Goal: Navigation & Orientation: Find specific page/section

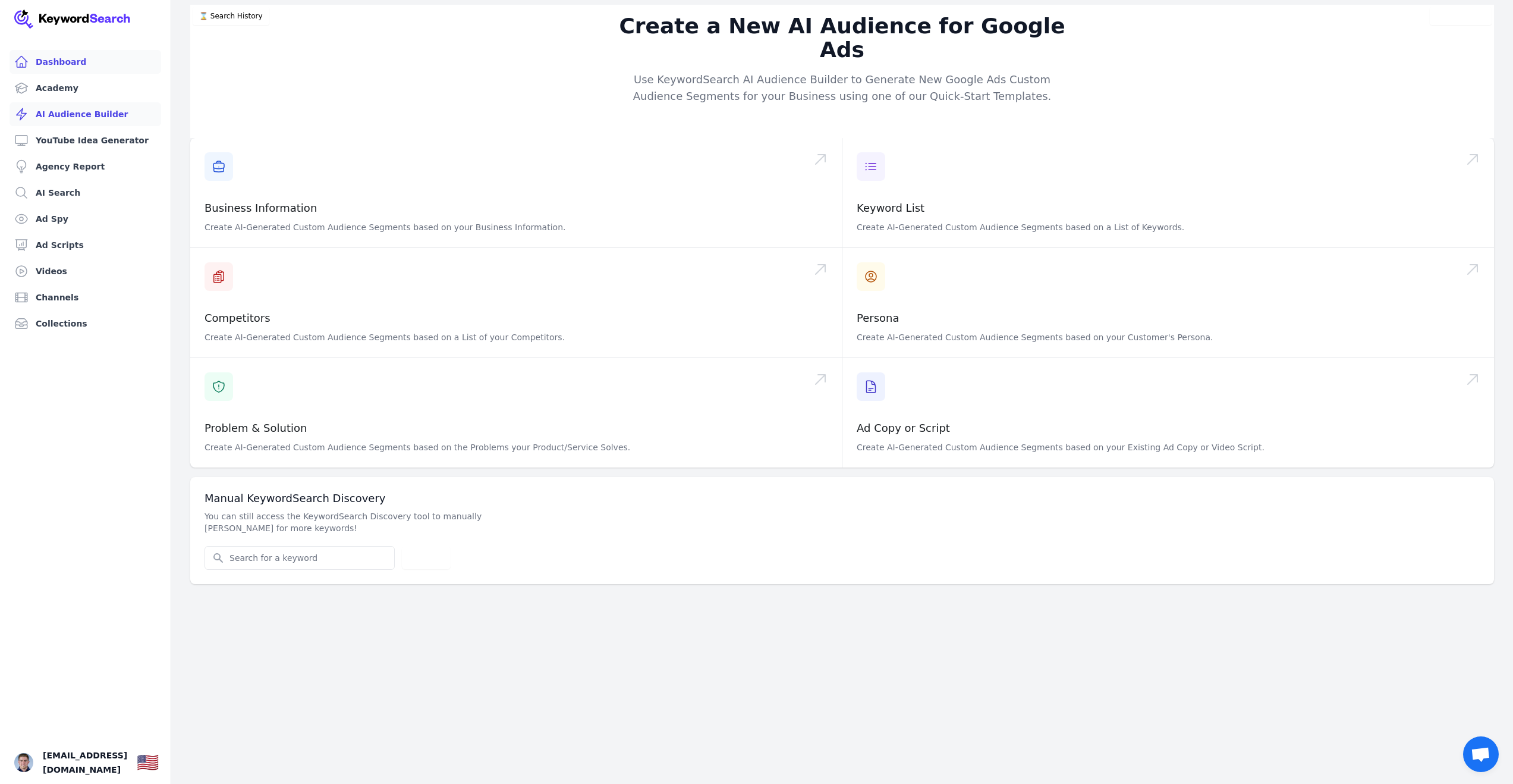
click at [72, 63] on link "Dashboard" at bounding box center [85, 61] width 152 height 23
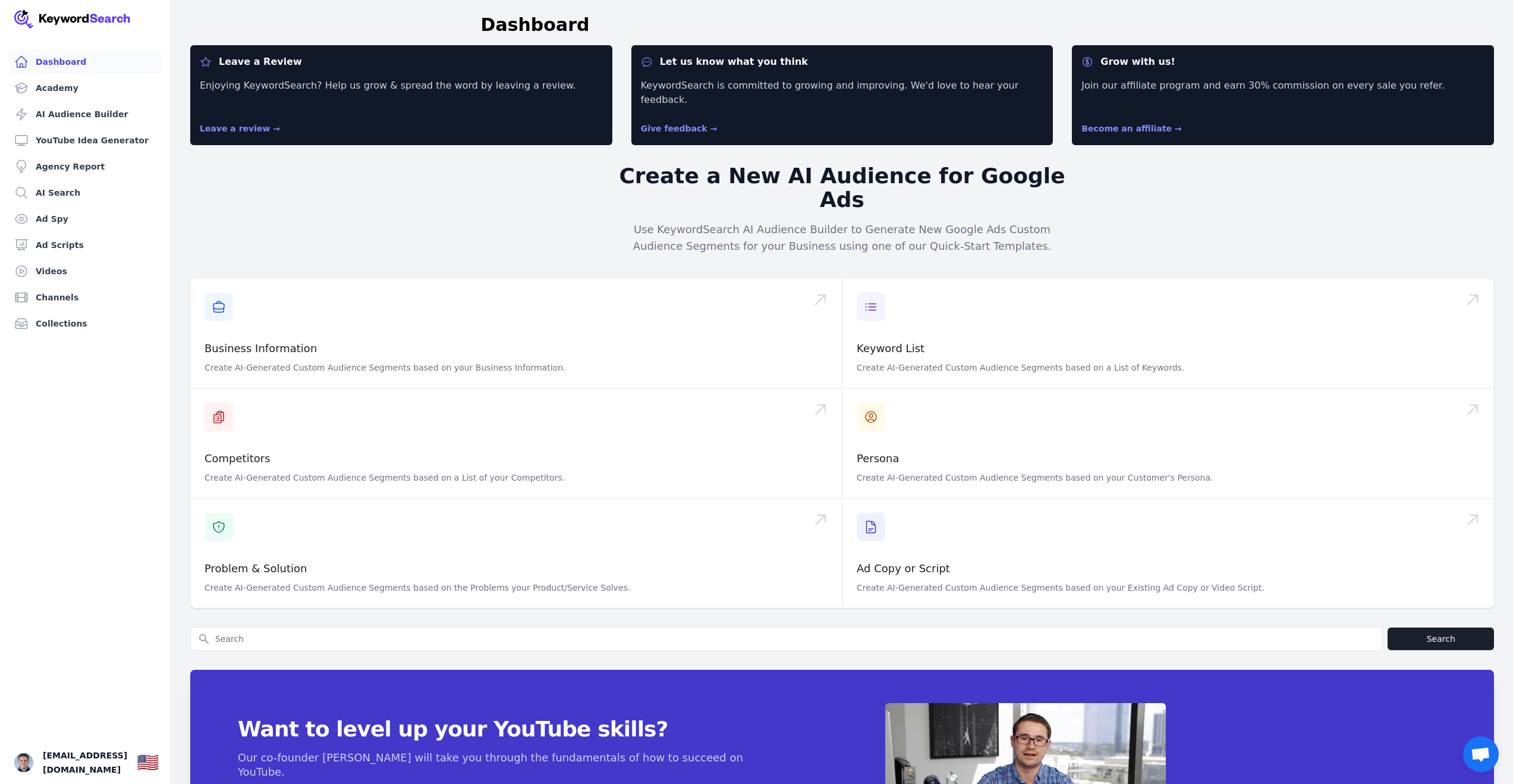
click at [73, 63] on link "Dashboard" at bounding box center [85, 61] width 152 height 23
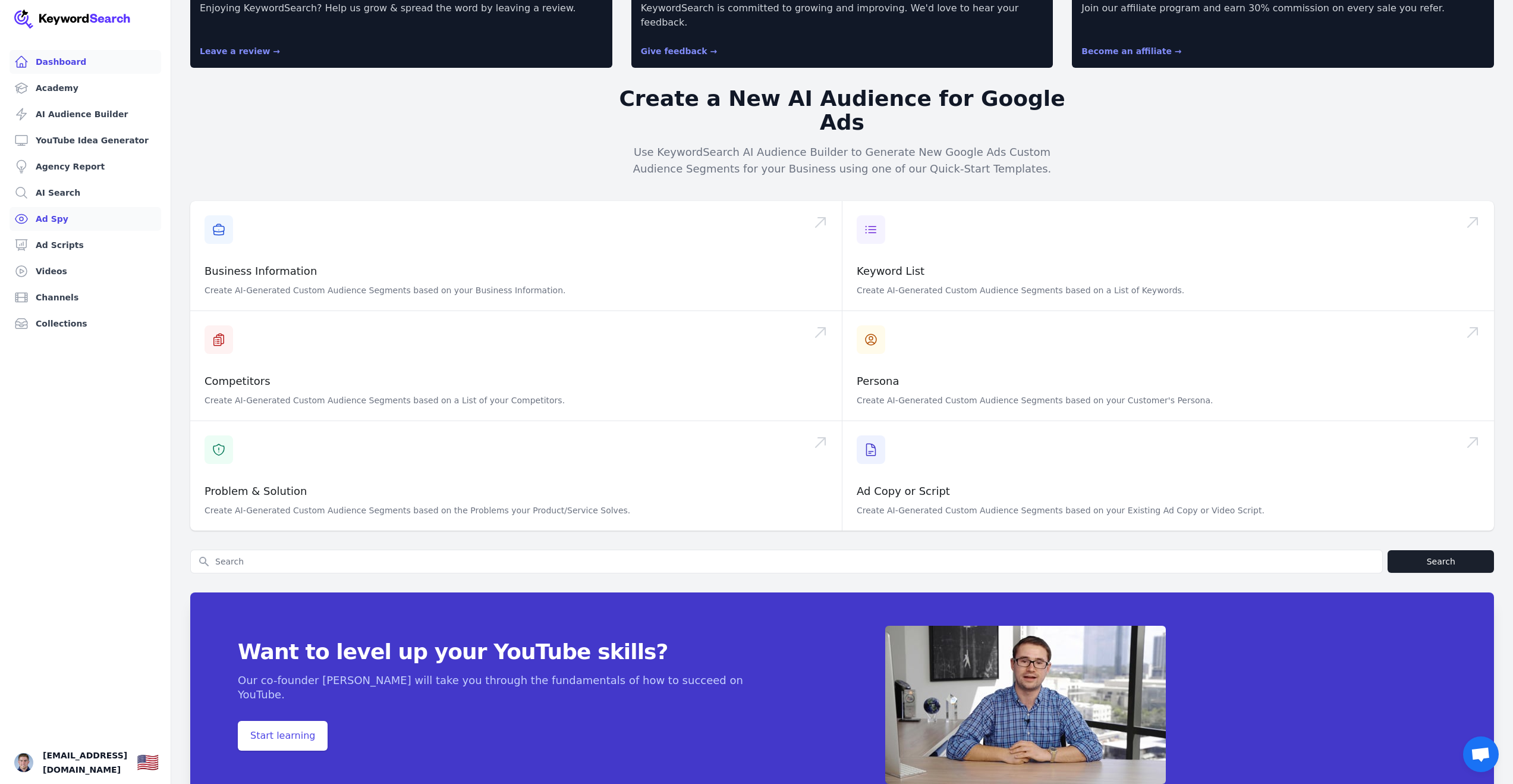
click at [94, 217] on link "Ad Spy" at bounding box center [85, 219] width 152 height 23
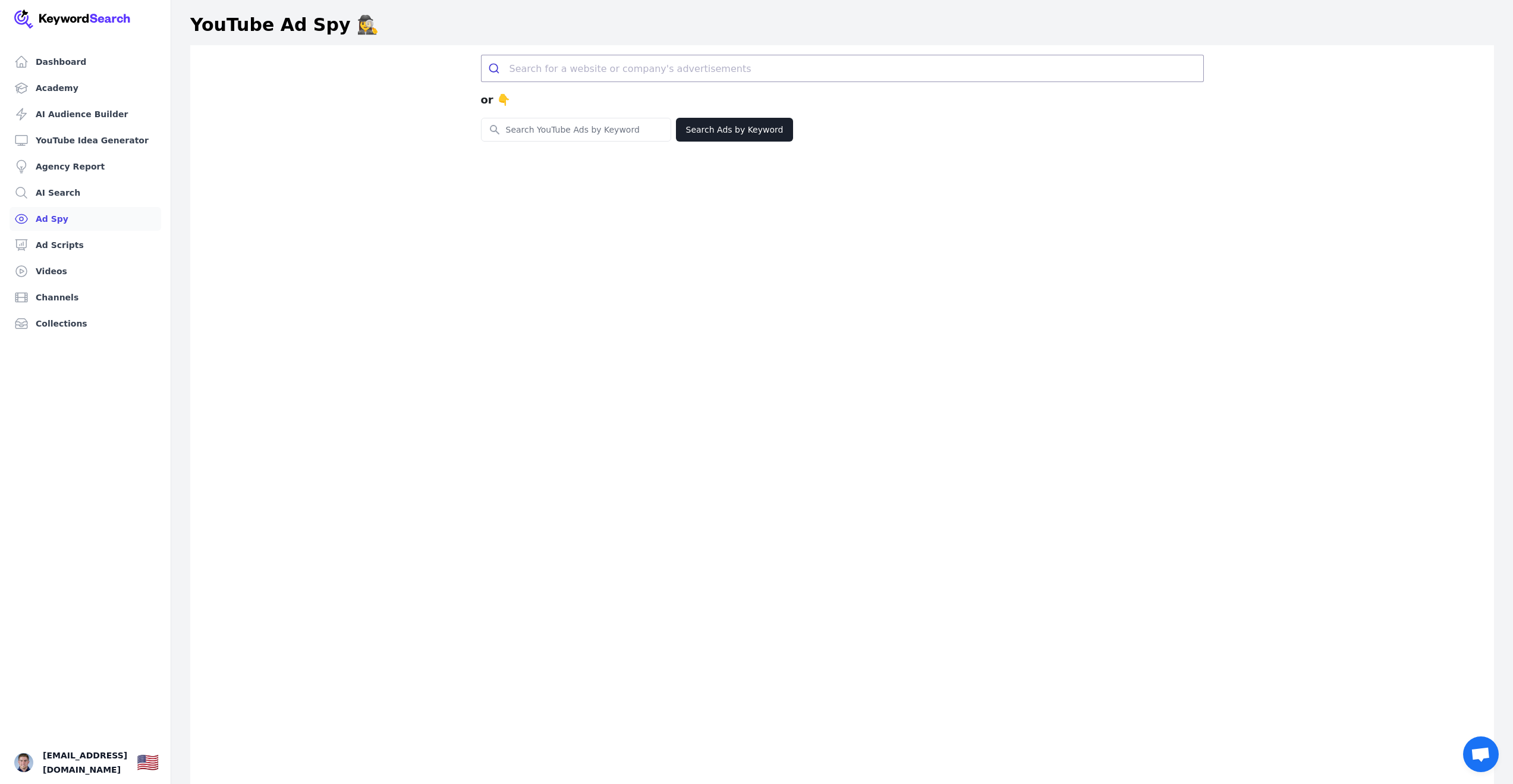
click at [96, 228] on link "Ad Spy" at bounding box center [85, 219] width 152 height 23
click at [97, 236] on link "Ad Scripts" at bounding box center [85, 245] width 152 height 23
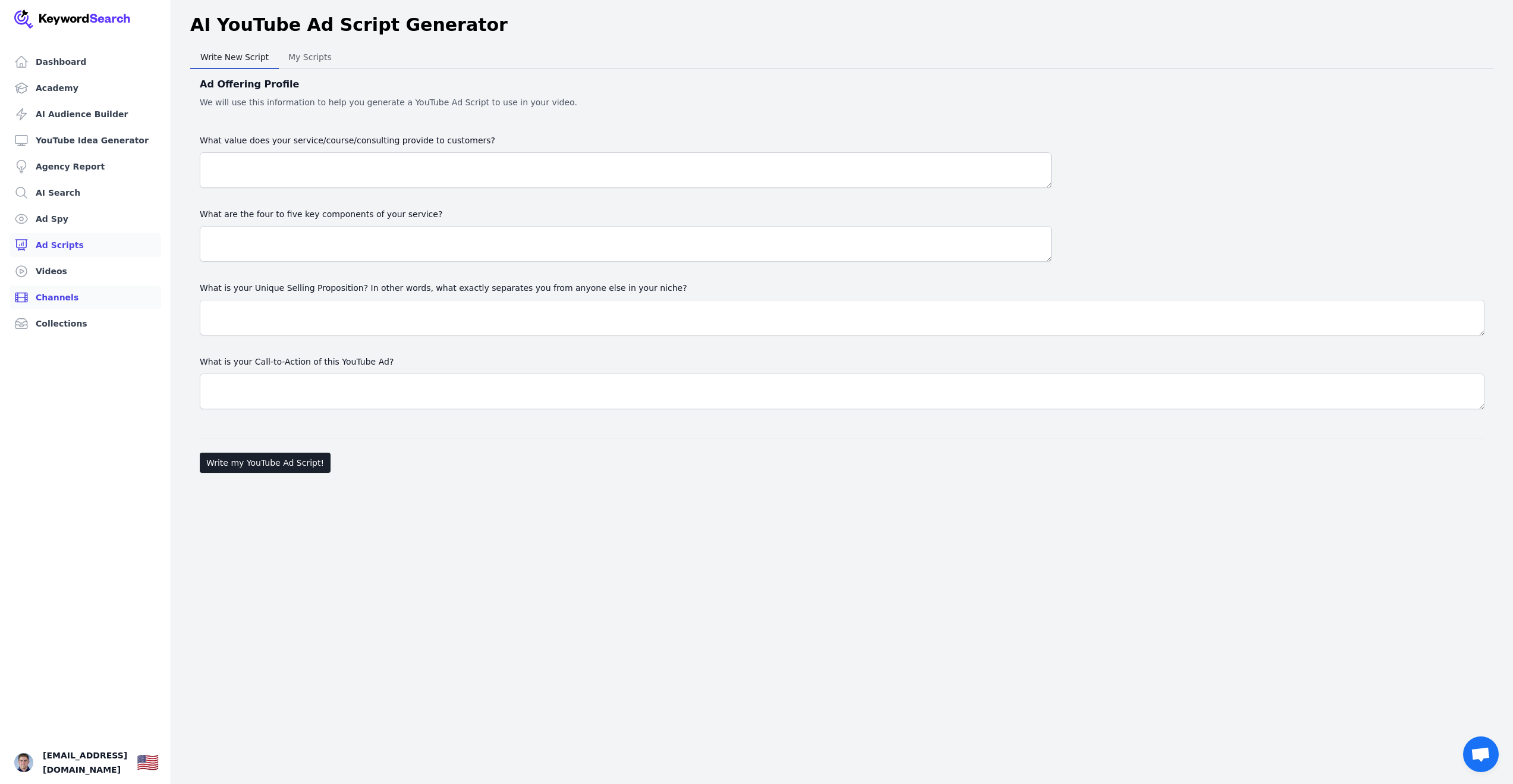
click at [94, 285] on link "Channels" at bounding box center [85, 296] width 152 height 23
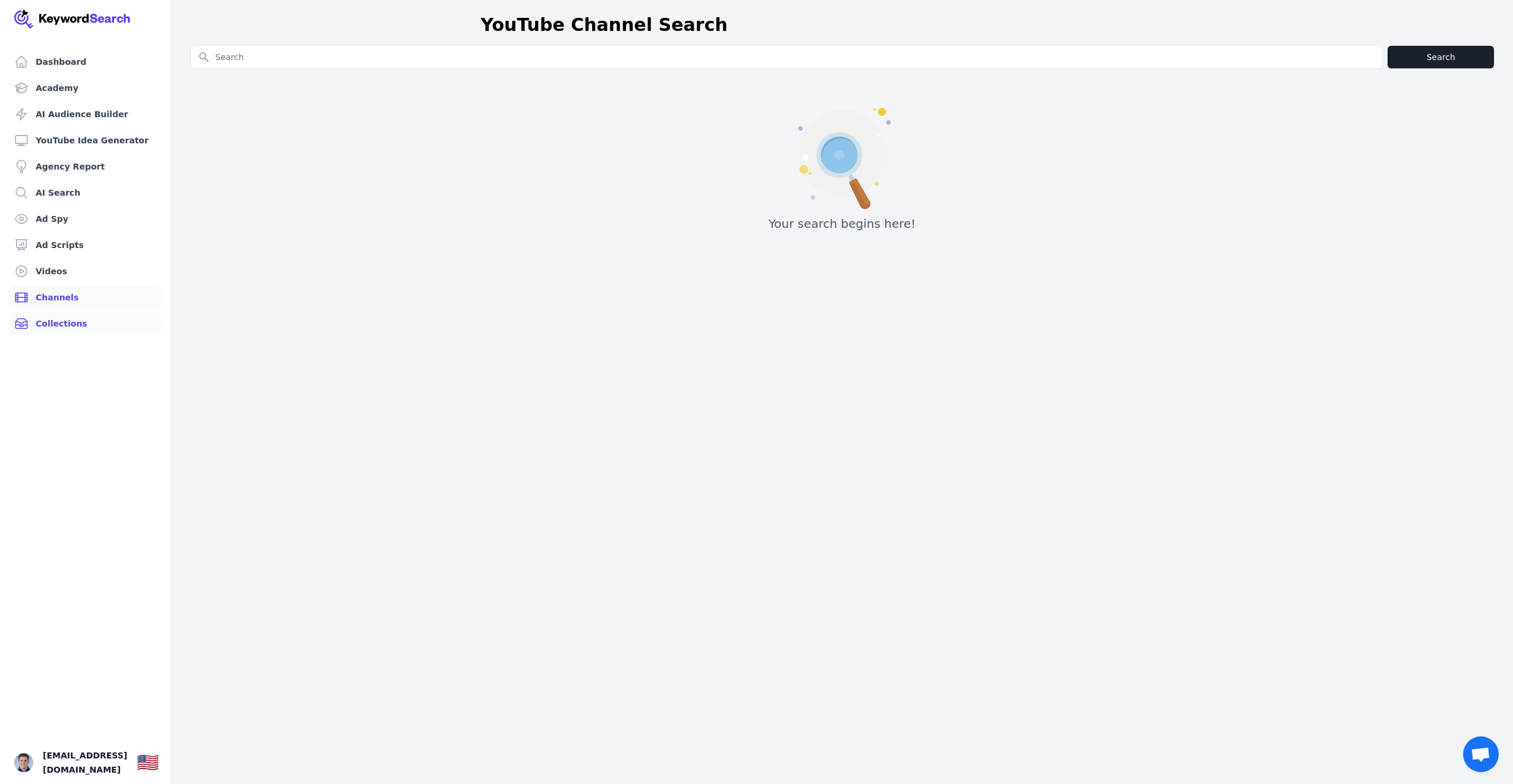
click at [94, 324] on link "Collections" at bounding box center [85, 323] width 152 height 23
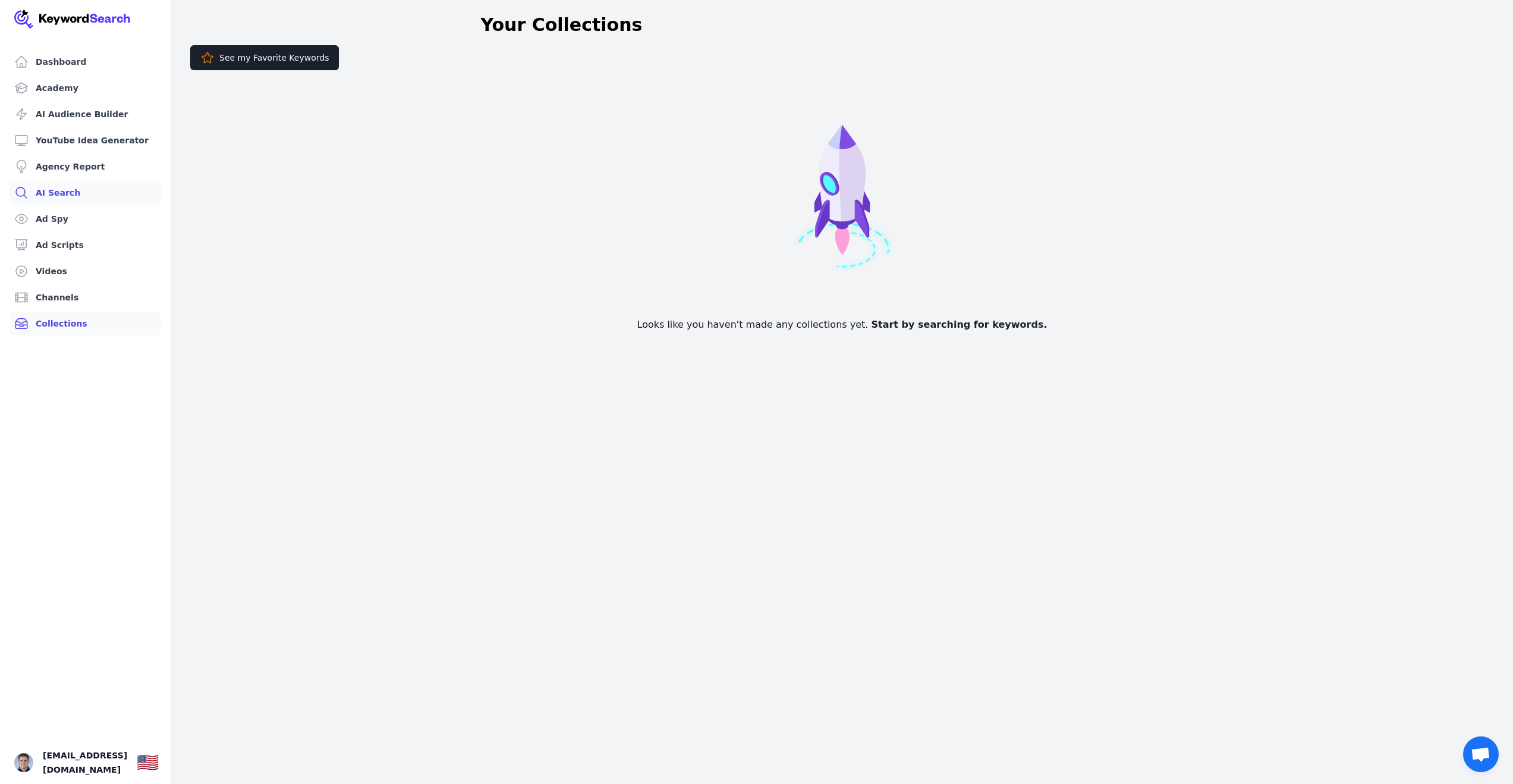
click at [87, 197] on link "AI Search" at bounding box center [85, 192] width 152 height 23
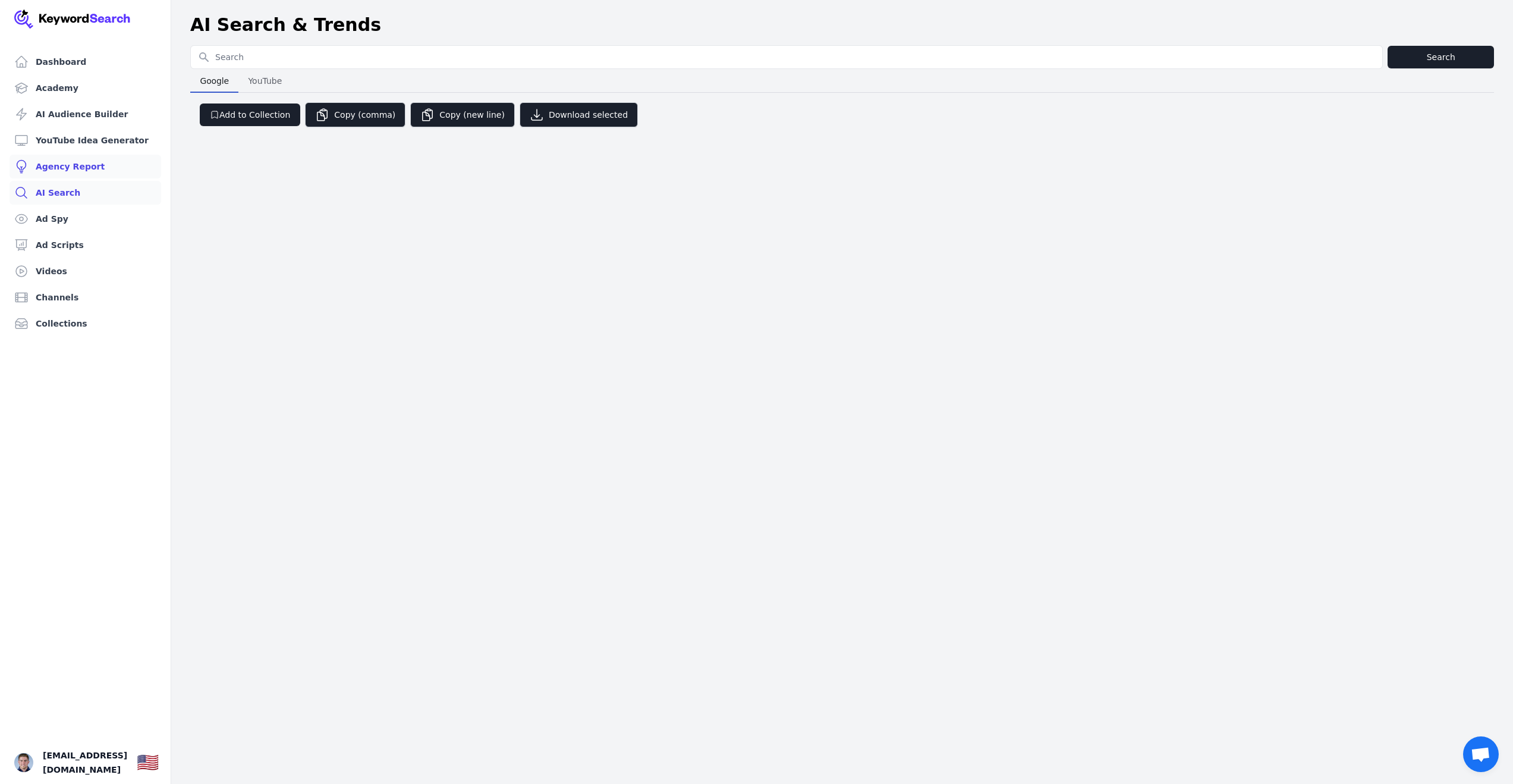
click at [81, 167] on link "Agency Report" at bounding box center [85, 166] width 152 height 23
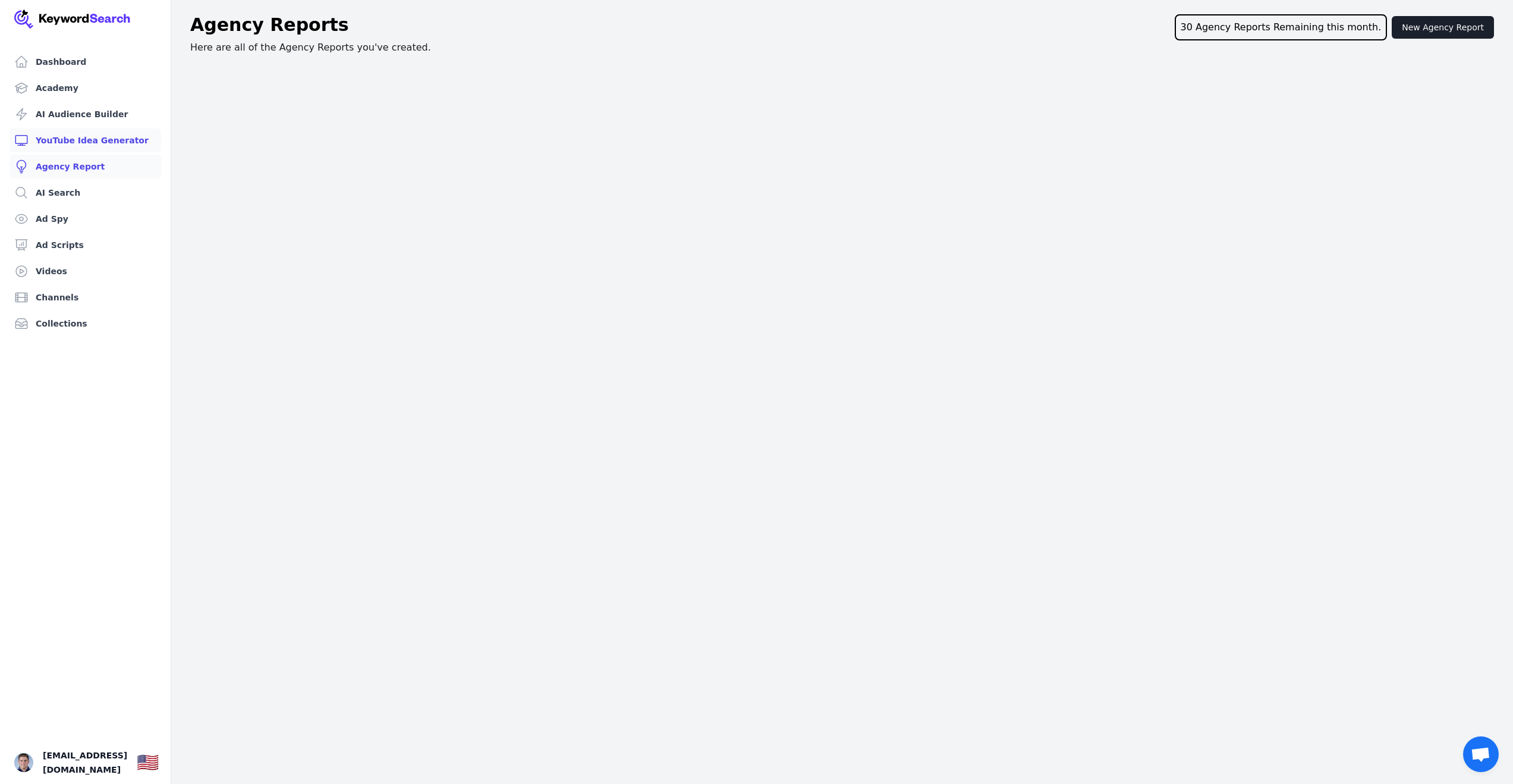
click at [78, 138] on link "YouTube Idea Generator" at bounding box center [85, 140] width 152 height 23
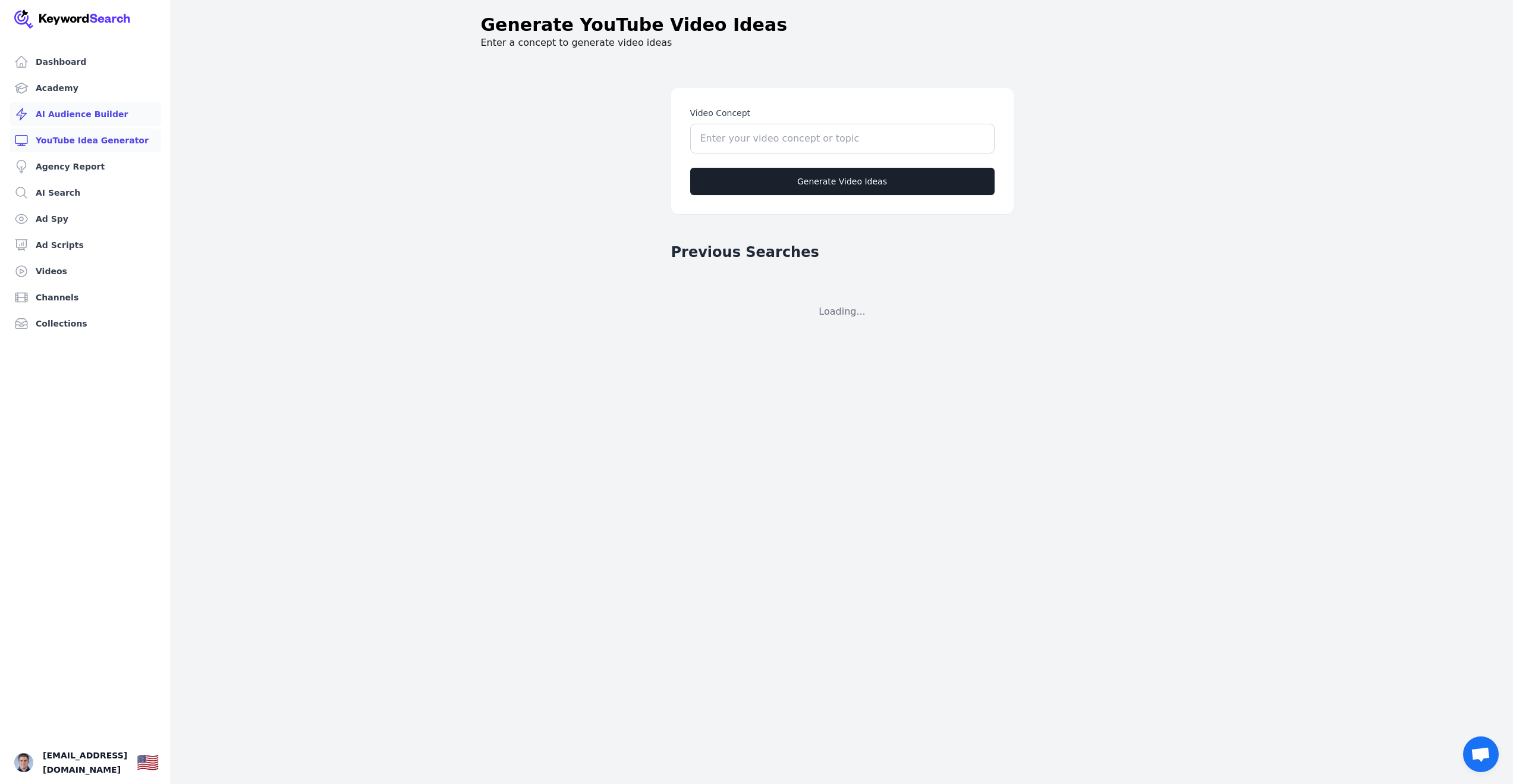
click at [79, 111] on link "AI Audience Builder" at bounding box center [85, 113] width 152 height 23
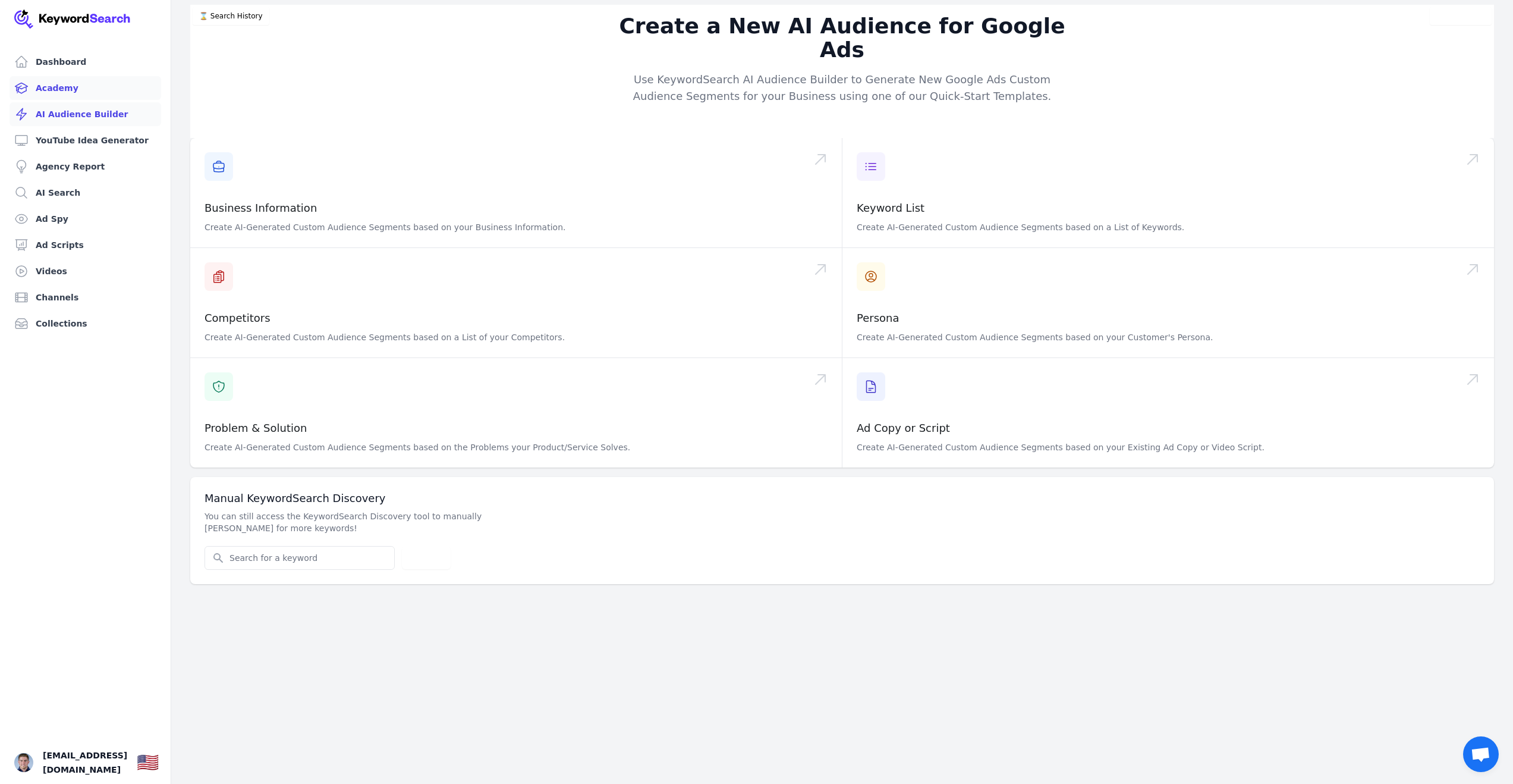
click at [79, 92] on link "Academy" at bounding box center [85, 87] width 152 height 23
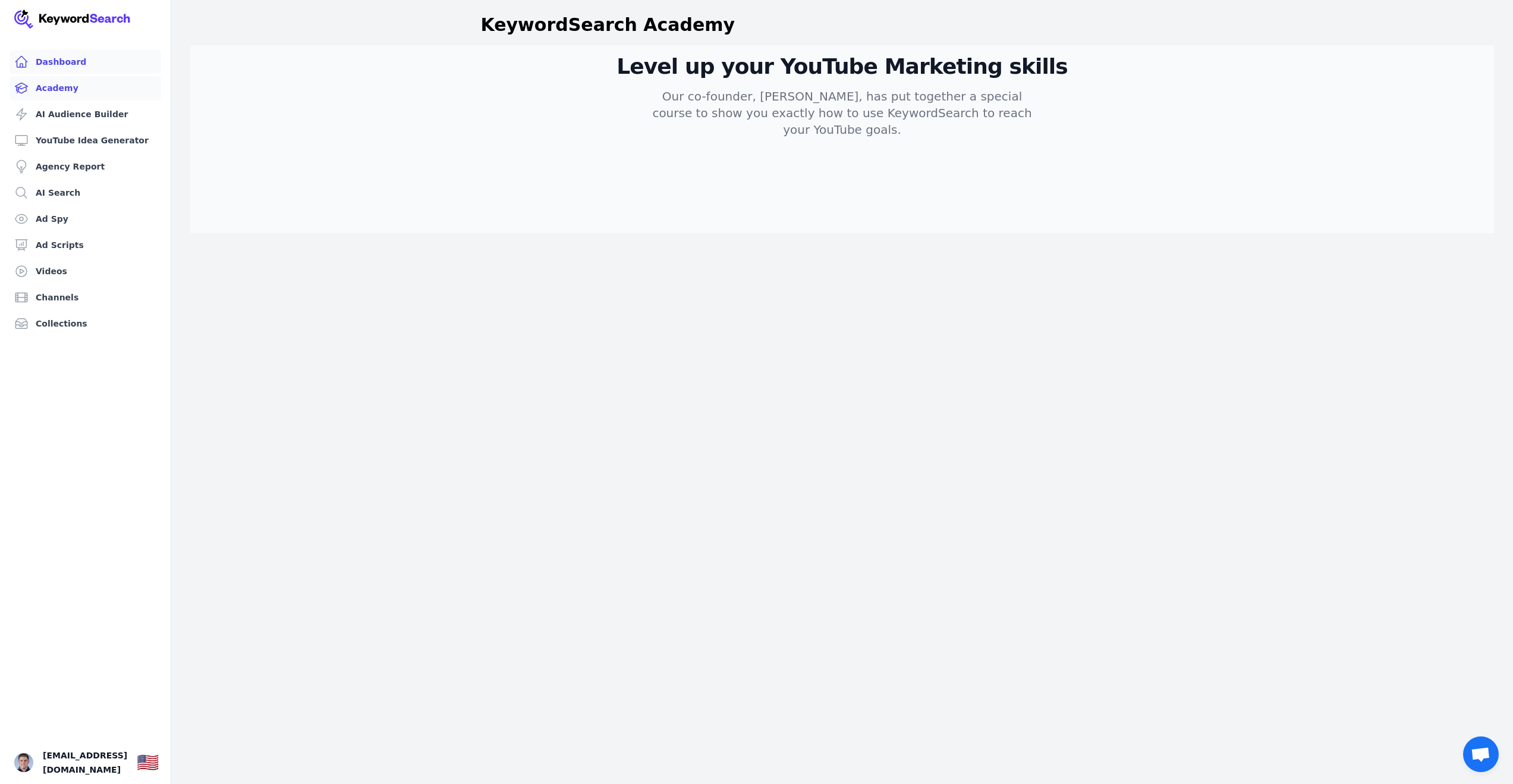
click at [72, 67] on link "Dashboard" at bounding box center [85, 61] width 152 height 23
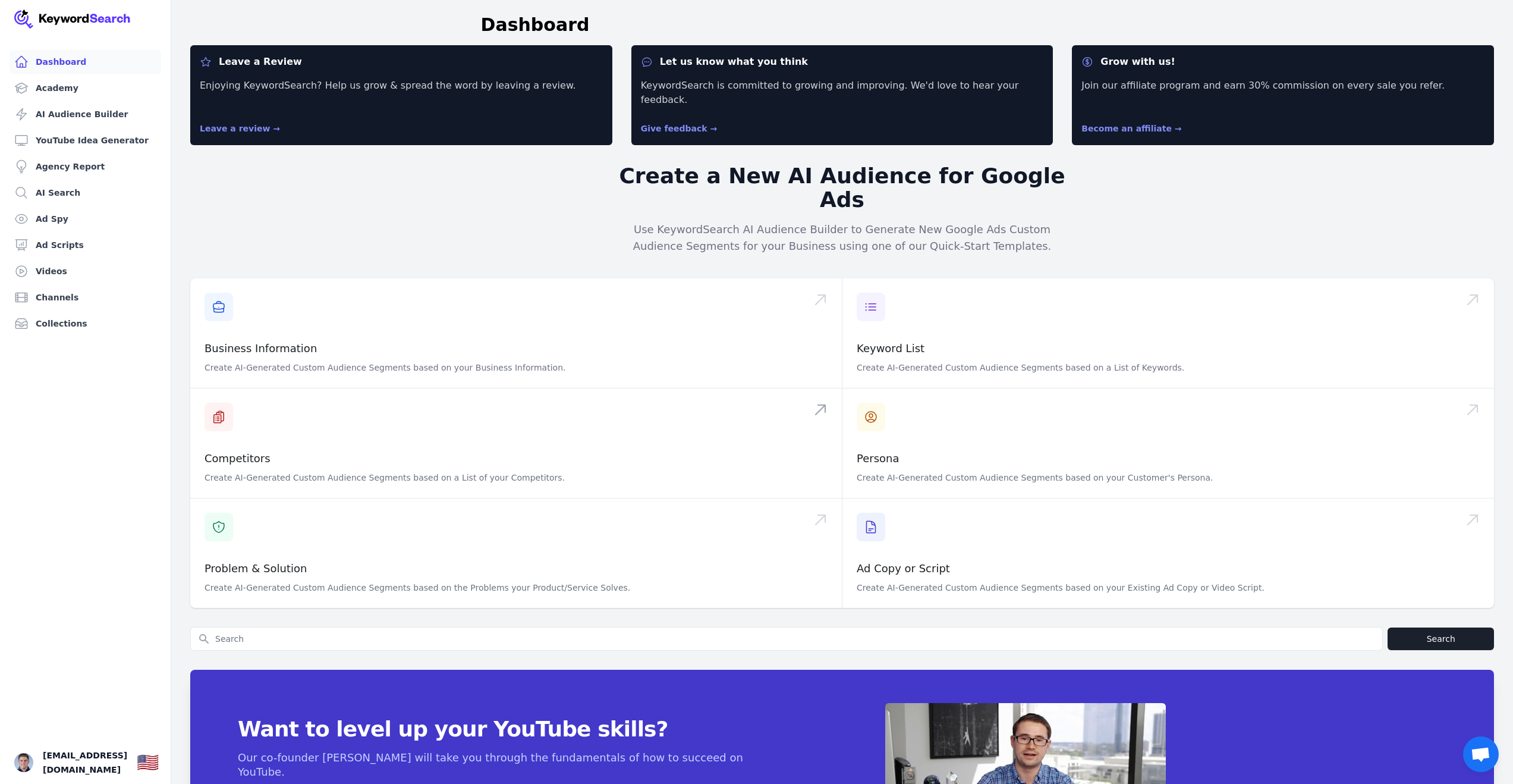
scroll to position [77, 0]
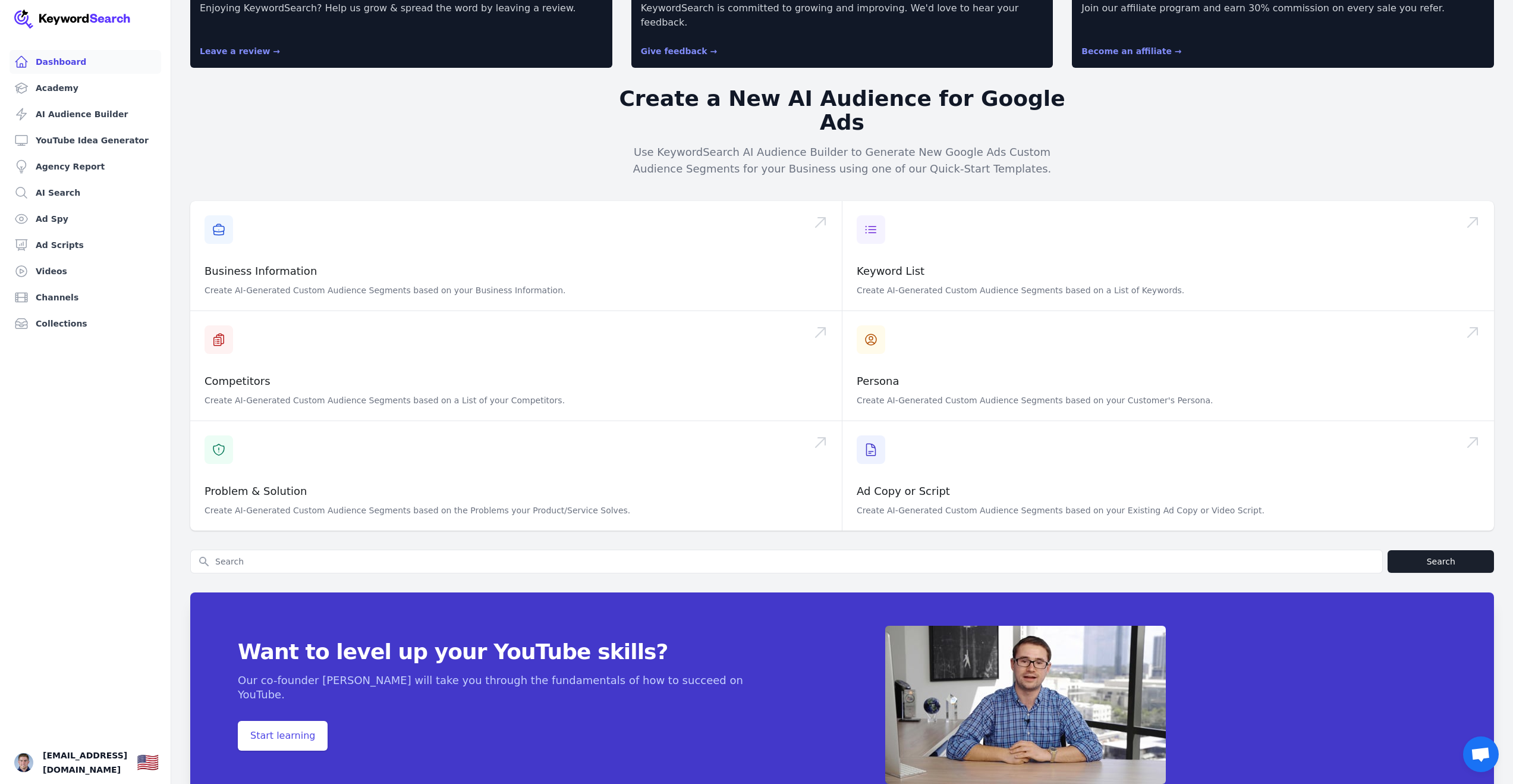
click at [844, 143] on div "Create a New AI Audience for Google Ads Use KeywordSearch AI Audience Builder t…" at bounding box center [842, 134] width 457 height 133
